Goal: Task Accomplishment & Management: Complete application form

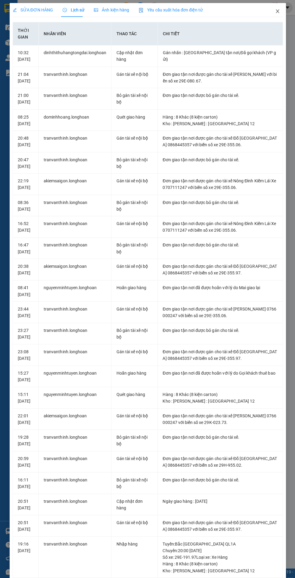
click at [275, 8] on span "Close" at bounding box center [276, 11] width 17 height 17
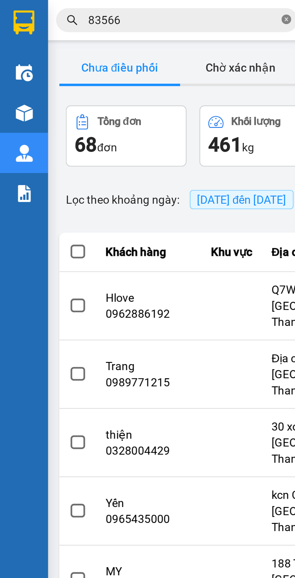
click at [106, 8] on icon "close-circle" at bounding box center [107, 7] width 4 height 4
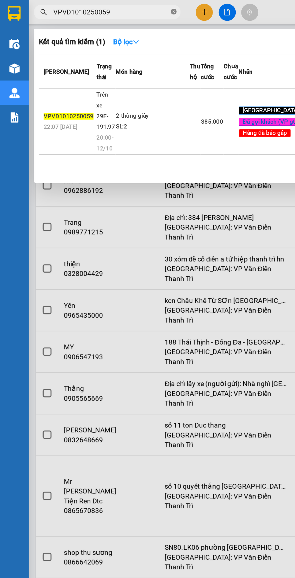
type input "VPVD1010250059"
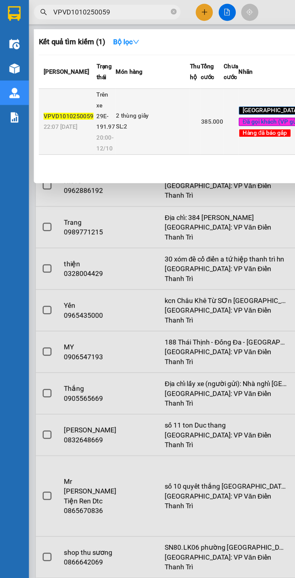
click at [100, 75] on div "2 thùng giấy" at bounding box center [94, 71] width 45 height 7
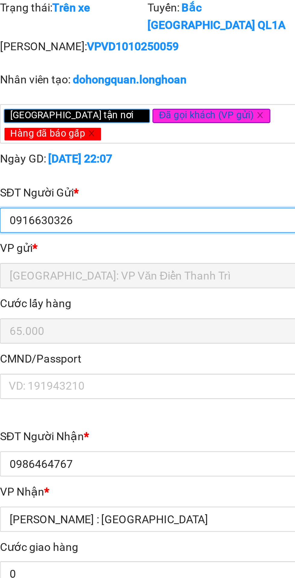
type input "0916630326"
type input "Nhung"
checkbox input "true"
type input "Đón: 21a , [PERSON_NAME] , [GEOGRAPHIC_DATA] , [GEOGRAPHIC_DATA]"
type input "65.000"
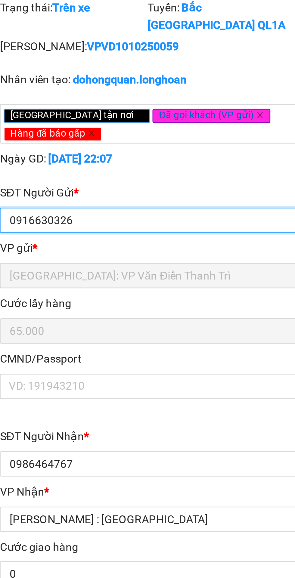
type input "0986464767"
type input "thắng"
checkbox input "true"
type input "Trả : 56 cộng hoà p4 quận [GEOGRAPHIC_DATA]"
type input "HÀNG DỄ MÓP MÉO CHÚ Ý BỐC XẾP NHẸ TAY KHÔNG ĐÈ HÀNG ( KHÔNG ĐỀN GIÁ TRỊ HÀNG )"
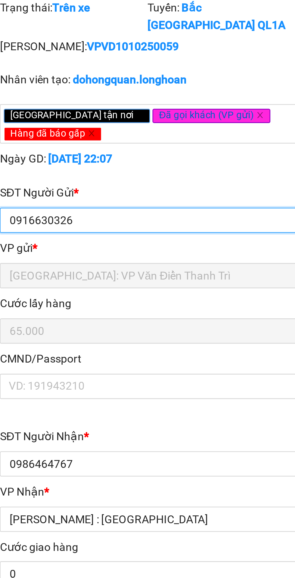
type input "0"
type input "385.000"
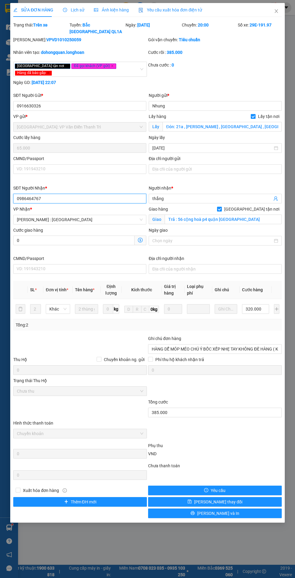
click at [27, 194] on input "0986464767" at bounding box center [79, 199] width 133 height 10
click at [275, 9] on icon "close" at bounding box center [276, 11] width 5 height 5
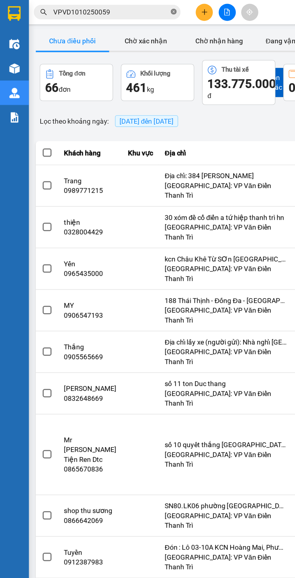
click at [106, 8] on icon "close-circle" at bounding box center [107, 7] width 4 height 4
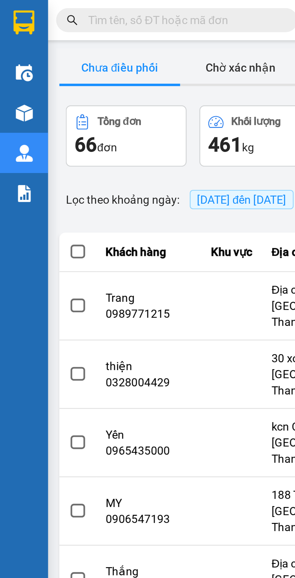
click at [64, 6] on input "text" at bounding box center [68, 7] width 71 height 7
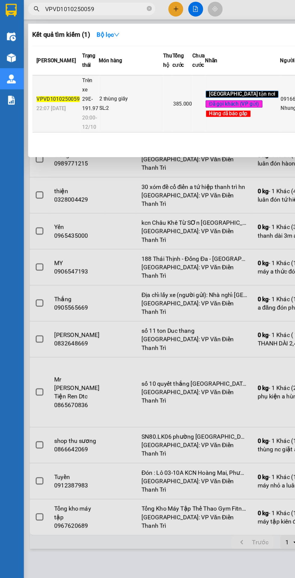
type input "VPVD1010250059"
click at [133, 95] on td "385.000" at bounding box center [131, 75] width 14 height 41
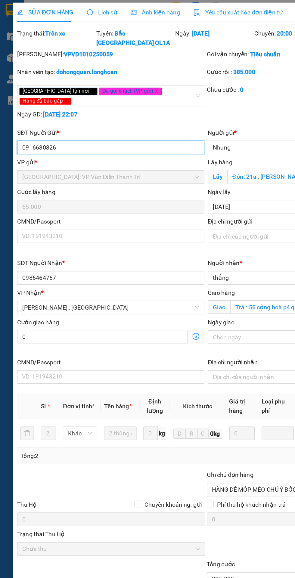
type input "0916630326"
type input "Nhung"
checkbox input "true"
type input "Đón: 21a , [PERSON_NAME] , [GEOGRAPHIC_DATA] , [GEOGRAPHIC_DATA]"
type input "65.000"
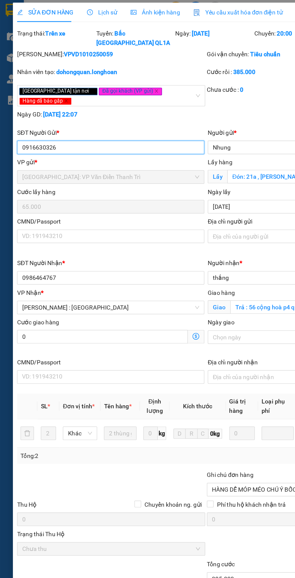
type input "0986464767"
type input "thắng"
checkbox input "true"
type input "Trả : 56 cộng hoà p4 quận [GEOGRAPHIC_DATA]"
type input "HÀNG DỄ MÓP MÉO CHÚ Ý BỐC XẾP NHẸ TAY KHÔNG ĐÈ HÀNG ( KHÔNG ĐỀN GIÁ TRỊ HÀNG )"
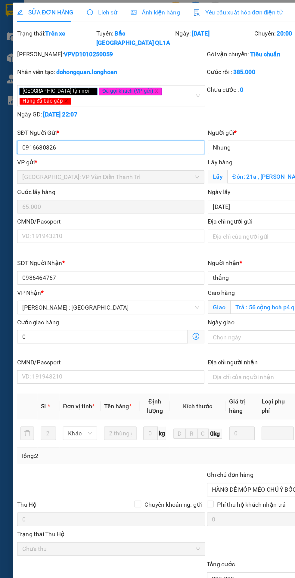
type input "0"
type input "385.000"
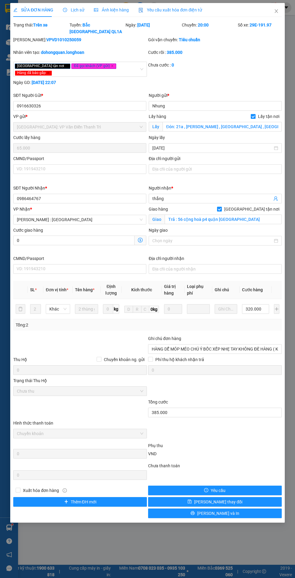
click at [71, 387] on span "Chưa thu" at bounding box center [80, 391] width 126 height 9
click at [112, 164] on input "CMND/Passport" at bounding box center [79, 169] width 133 height 10
